Goal: Transaction & Acquisition: Obtain resource

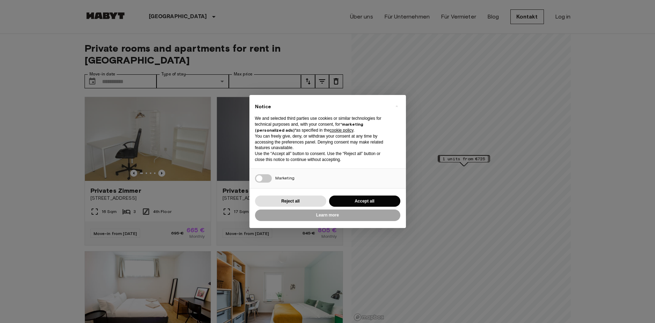
click at [37, 111] on div "× Notice We and selected third parties use cookies or similar technologies for …" at bounding box center [327, 161] width 655 height 323
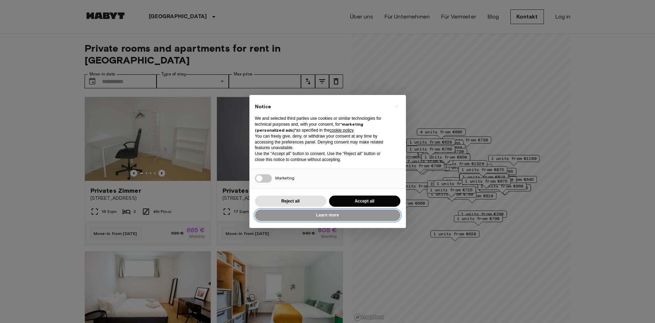
click at [324, 216] on button "Learn more" at bounding box center [327, 216] width 145 height 12
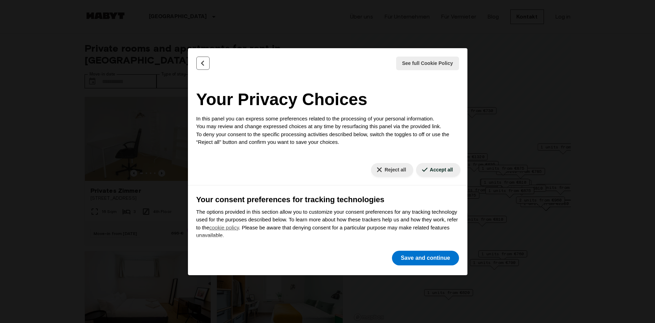
drag, startPoint x: 208, startPoint y: 64, endPoint x: 341, endPoint y: 211, distance: 197.8
click at [208, 65] on button "Back" at bounding box center [202, 63] width 13 height 13
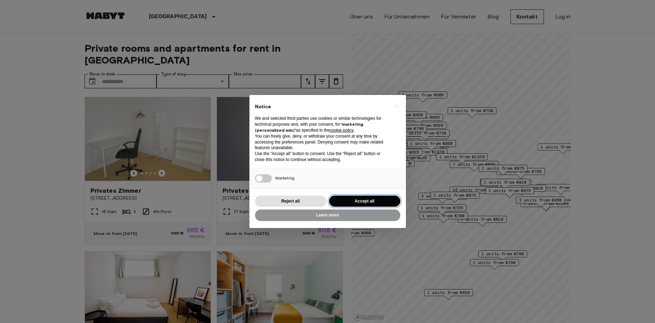
click at [359, 199] on button "Accept all" at bounding box center [364, 202] width 71 height 12
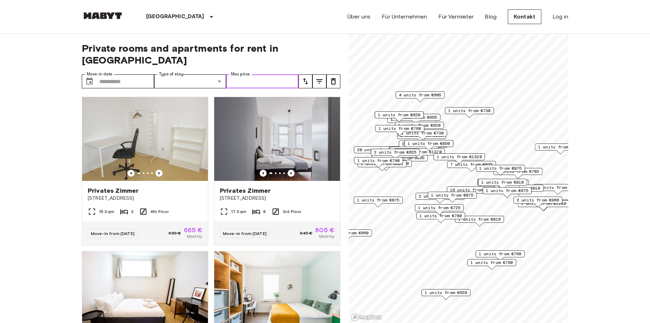
click at [248, 74] on input "Max price" at bounding box center [262, 81] width 72 height 14
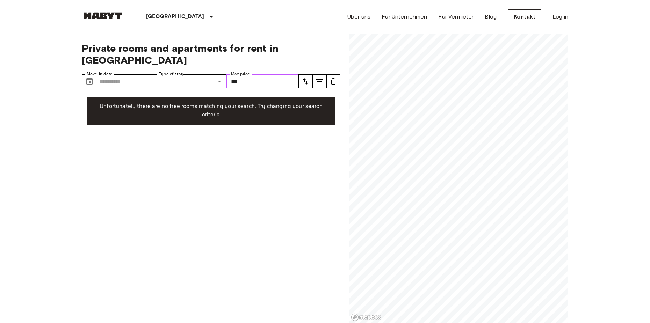
click at [254, 74] on input "***" at bounding box center [262, 81] width 72 height 14
type input "*"
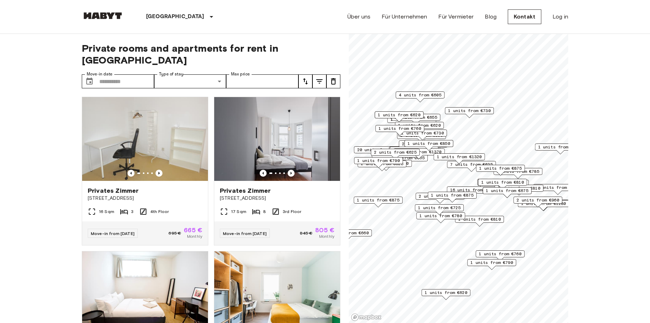
drag, startPoint x: 8, startPoint y: 154, endPoint x: 28, endPoint y: 129, distance: 31.6
click at [254, 74] on input "Max price" at bounding box center [262, 81] width 72 height 14
type input "*"
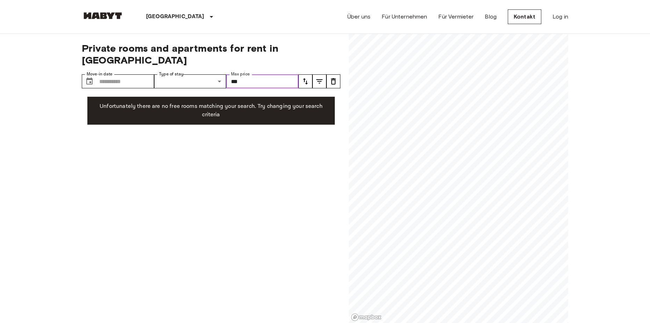
type input "***"
